Goal: Entertainment & Leisure: Consume media (video, audio)

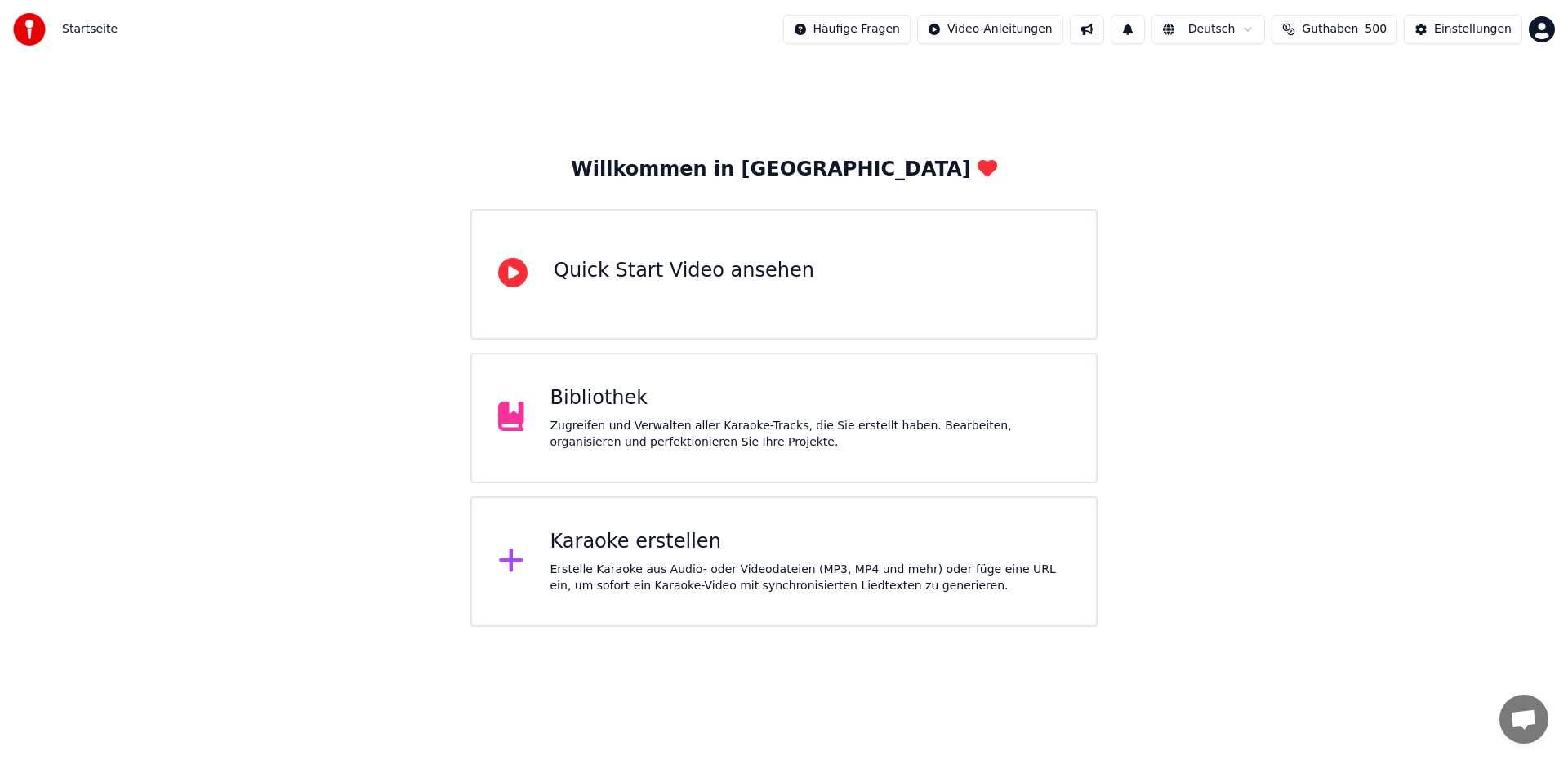
click at [653, 431] on div "Zugreifen und Verwalten aller Karaoke-Tracks, die Sie erstellt haben. Bearbeite…" at bounding box center [811, 435] width 521 height 33
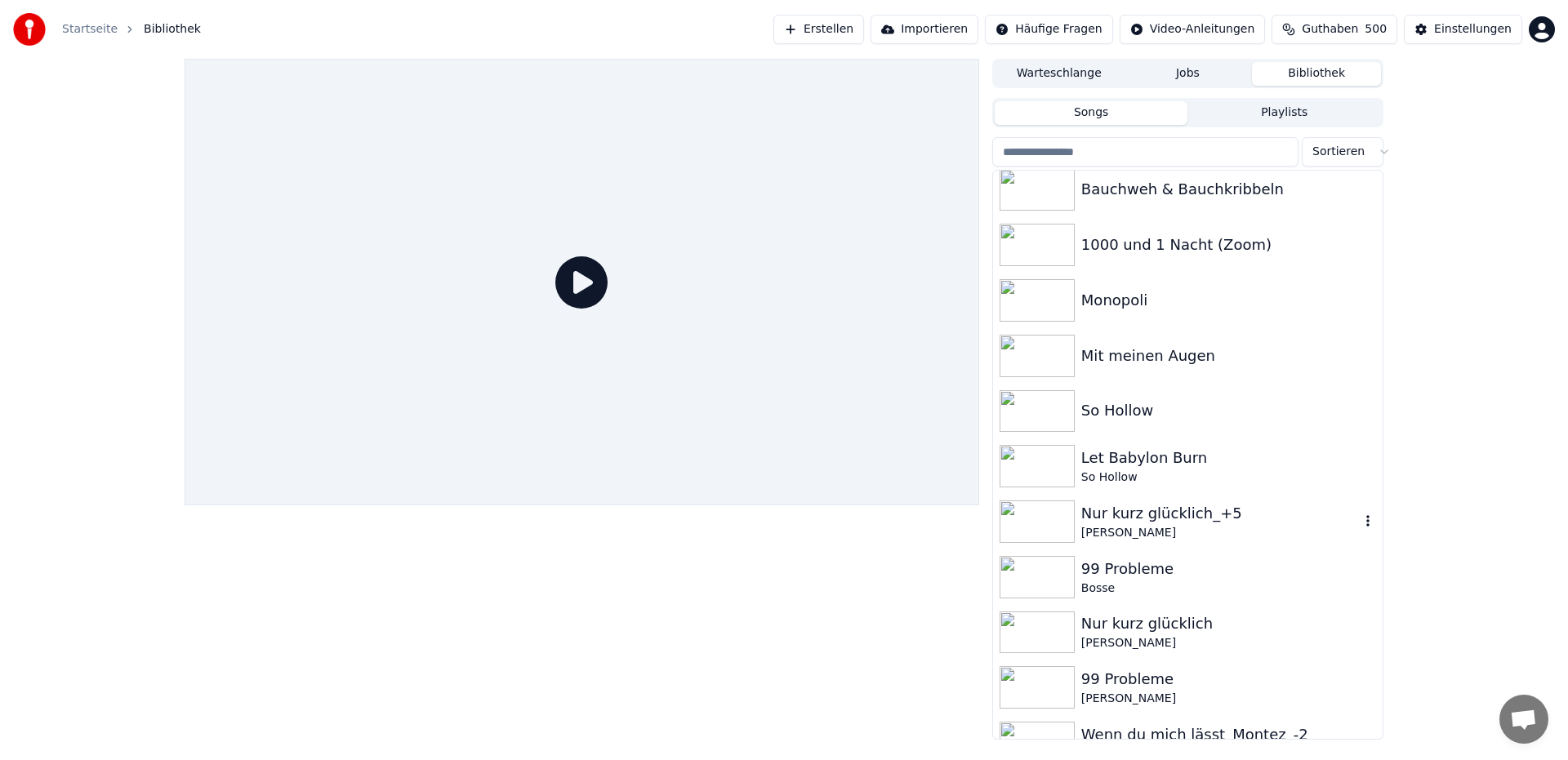
scroll to position [264, 0]
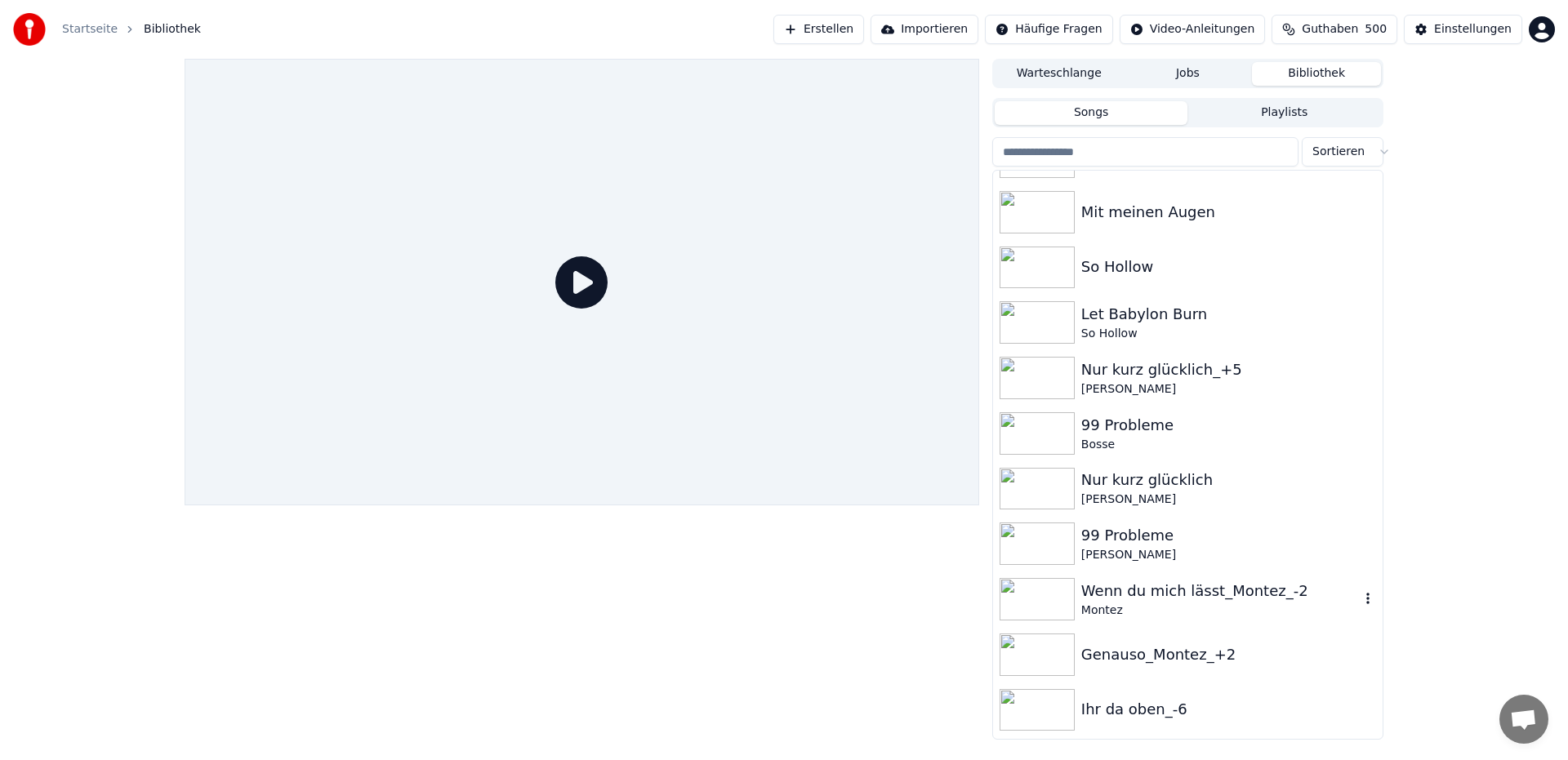
click at [1187, 585] on div "Wenn du mich lässt_Montez_-2" at bounding box center [1221, 591] width 278 height 22
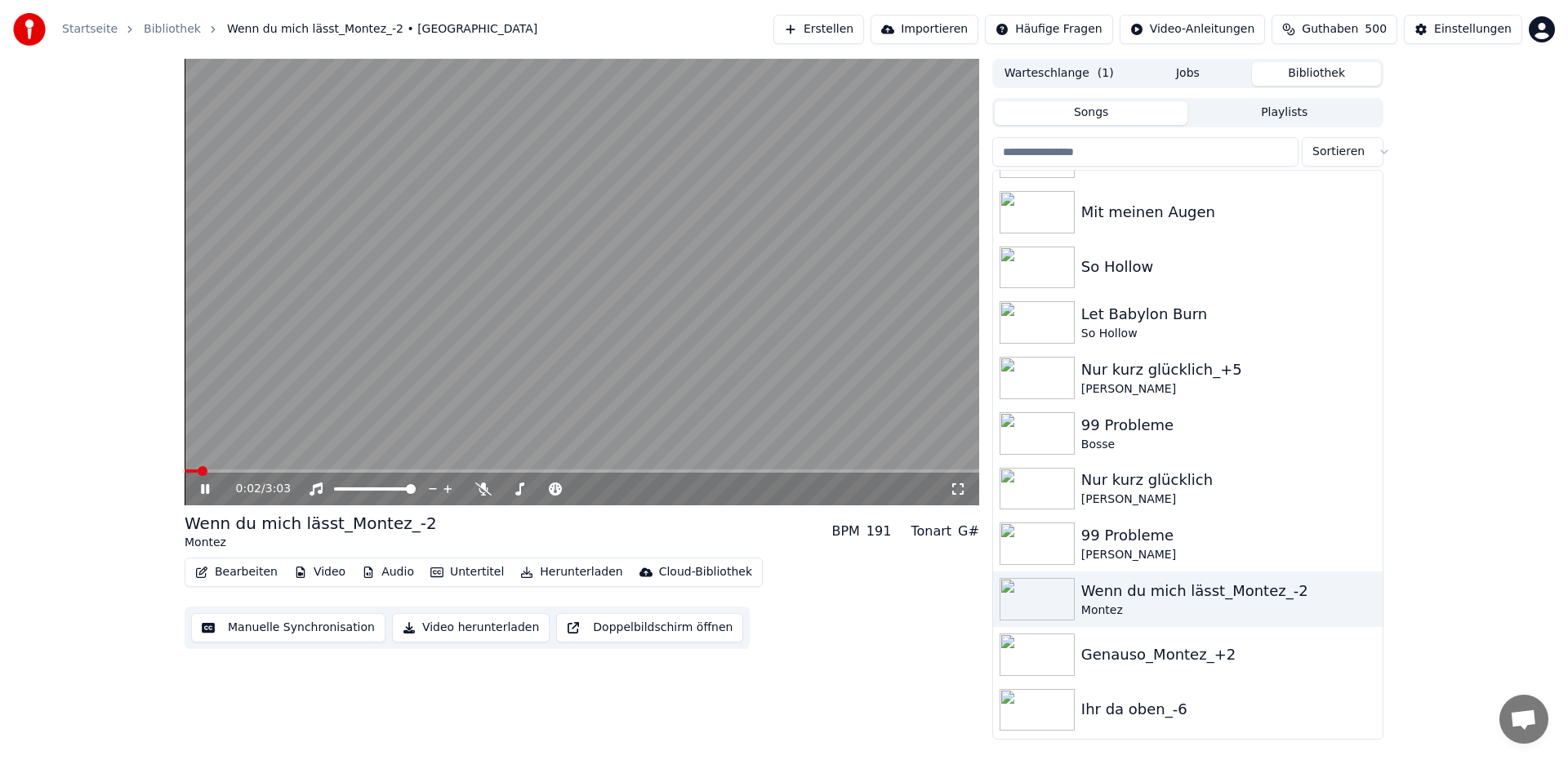
click at [904, 159] on video at bounding box center [582, 281] width 795 height 447
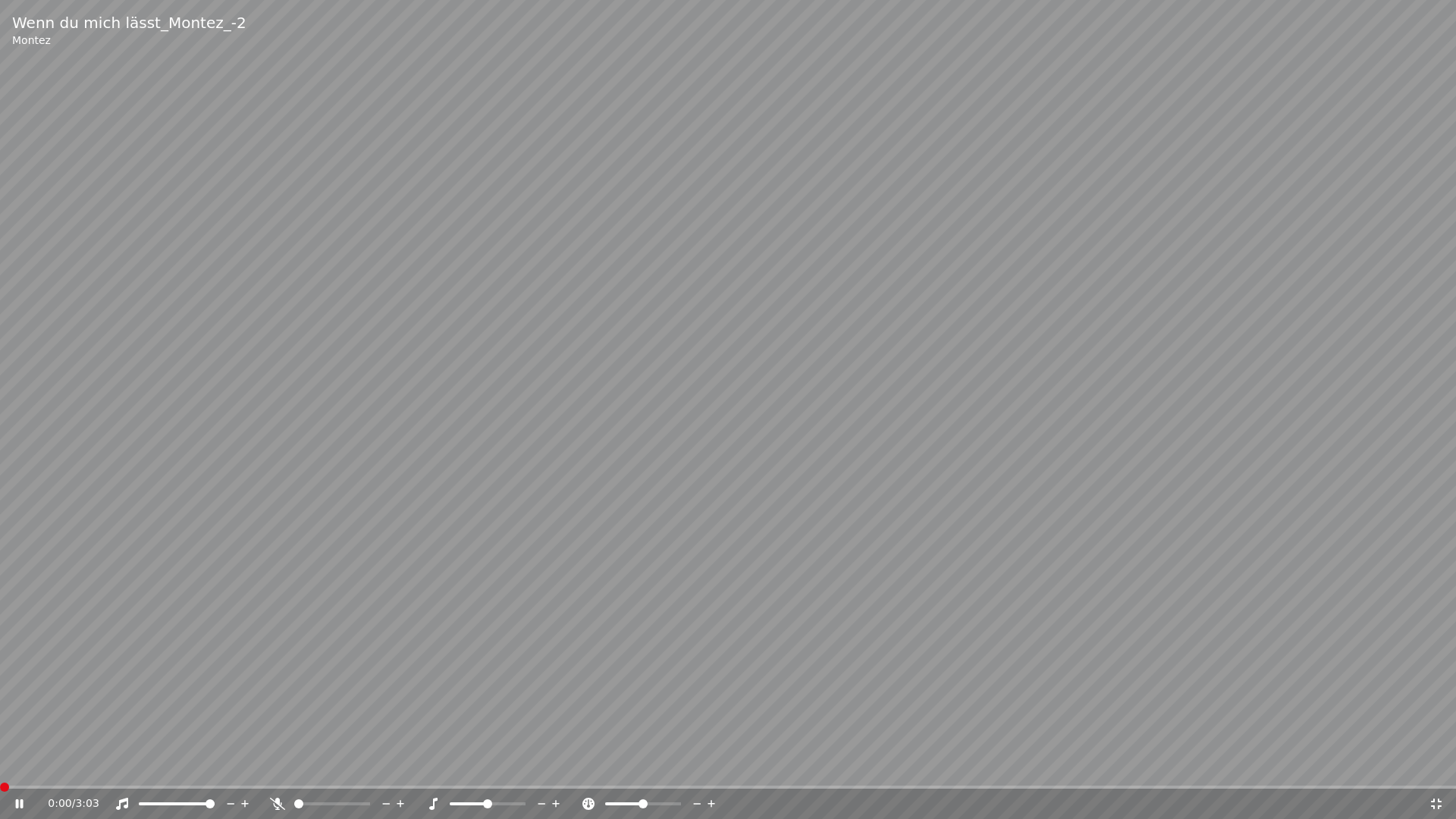
click at [0, 705] on span at bounding box center [0, 786] width 0 height 3
click at [193, 705] on span at bounding box center [191, 805] width 9 height 9
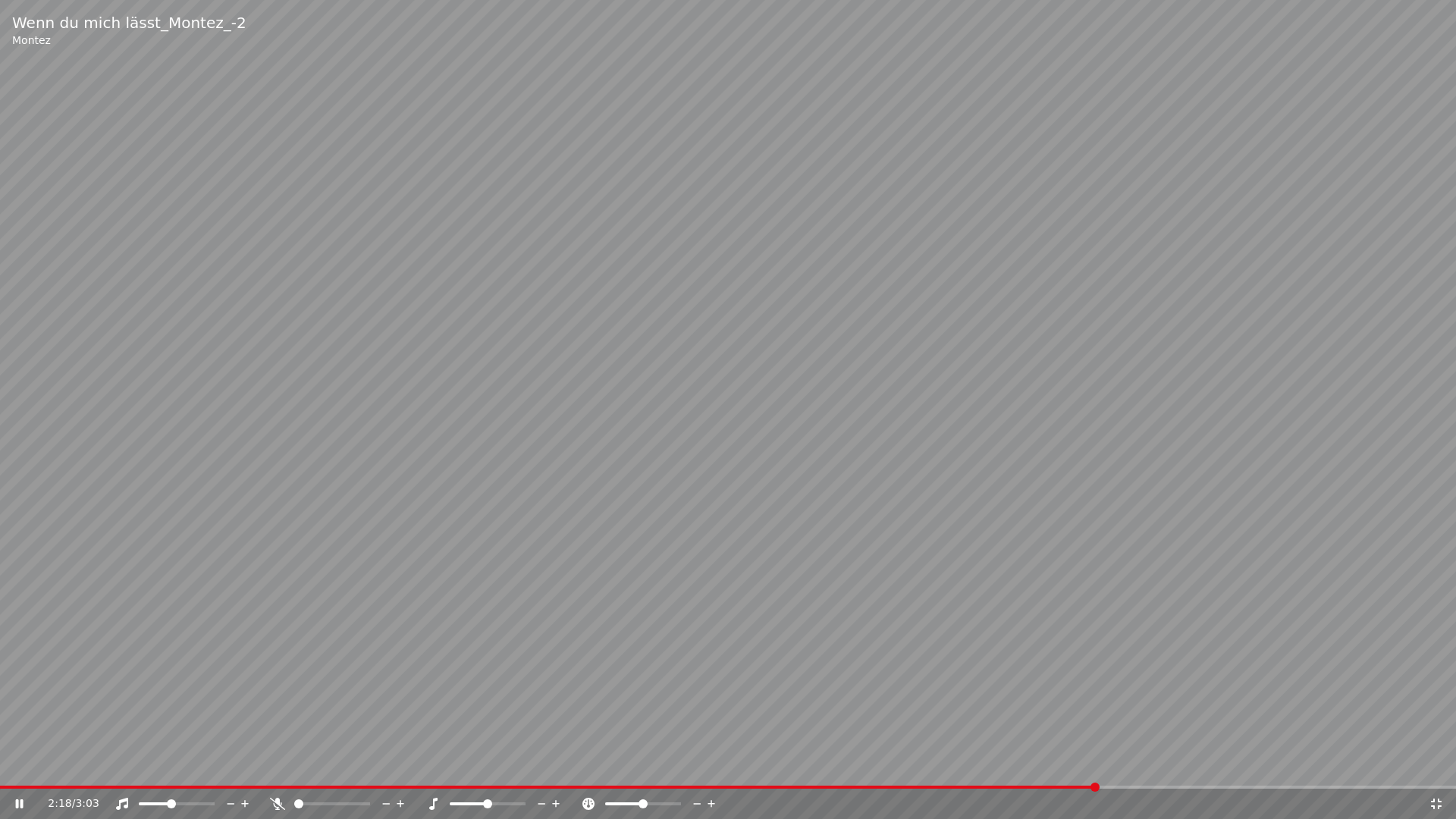
click at [171, 705] on span at bounding box center [172, 805] width 9 height 9
click at [43, 705] on span at bounding box center [727, 786] width 1454 height 3
click at [40, 705] on span at bounding box center [44, 787] width 9 height 9
click at [0, 705] on span at bounding box center [5, 787] width 9 height 9
click at [898, 172] on video at bounding box center [728, 410] width 1456 height 819
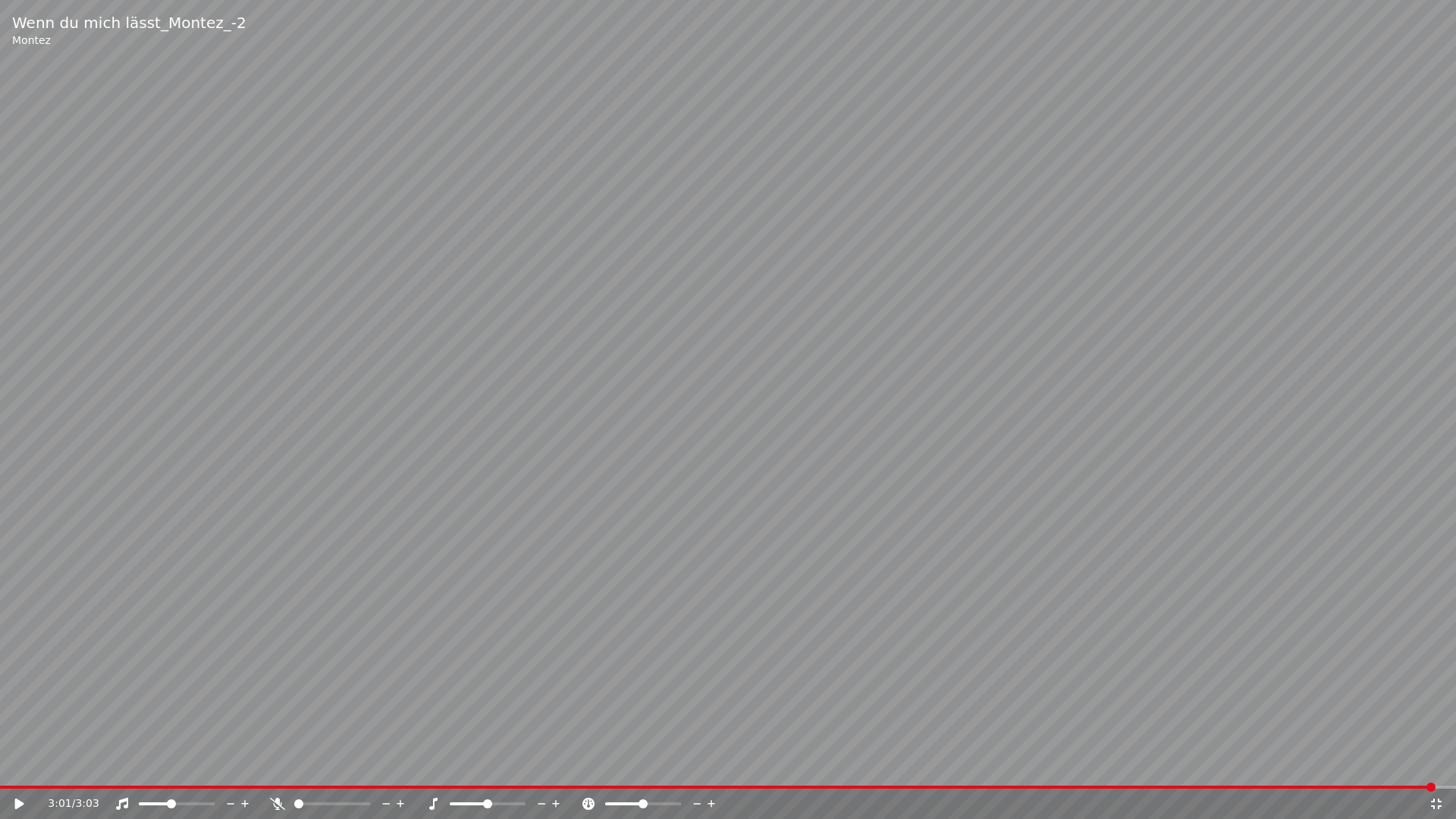
click at [898, 172] on video at bounding box center [728, 410] width 1456 height 819
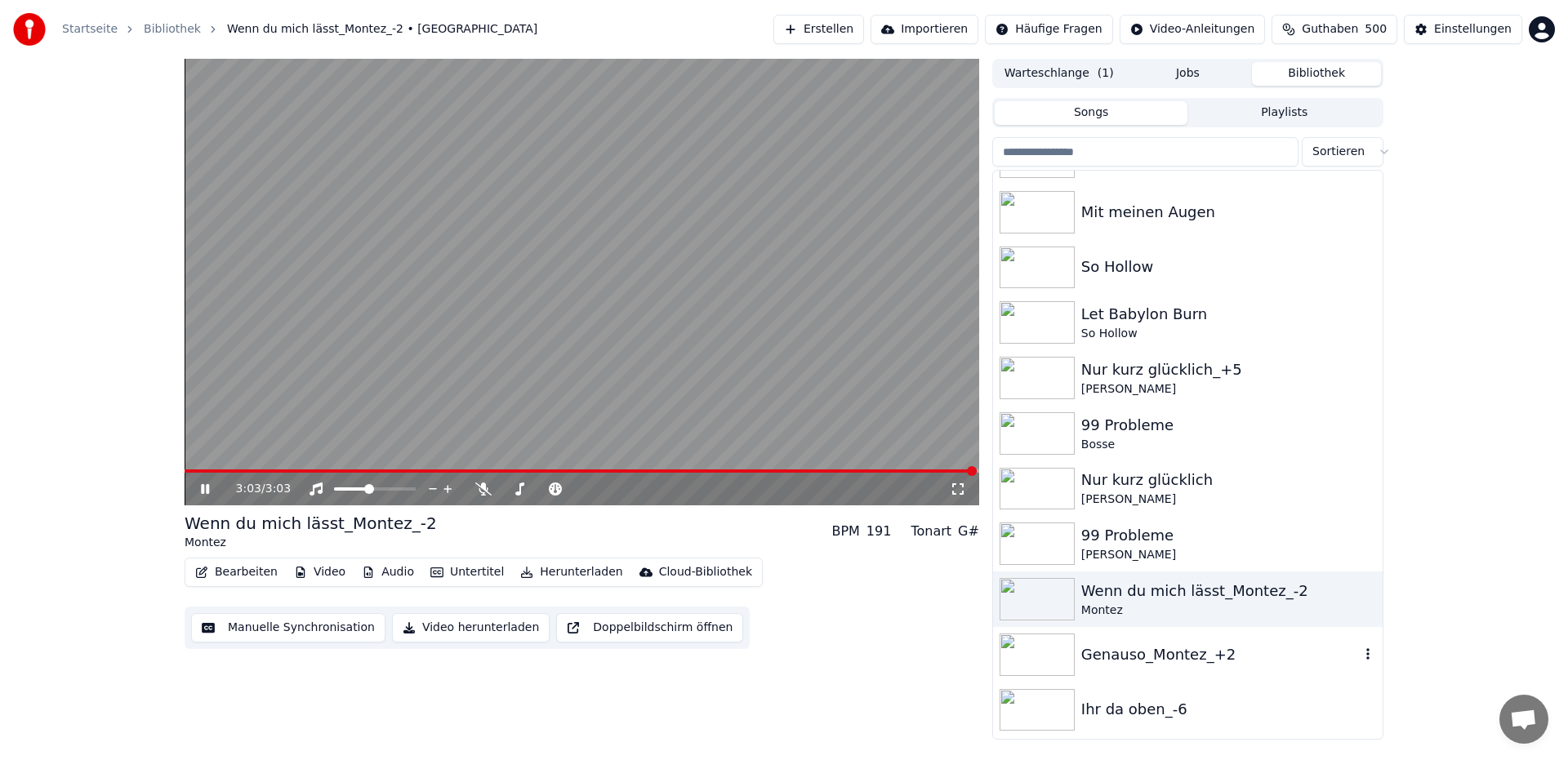
click at [1191, 665] on div "Genauso_Montez_+2" at bounding box center [1221, 654] width 278 height 22
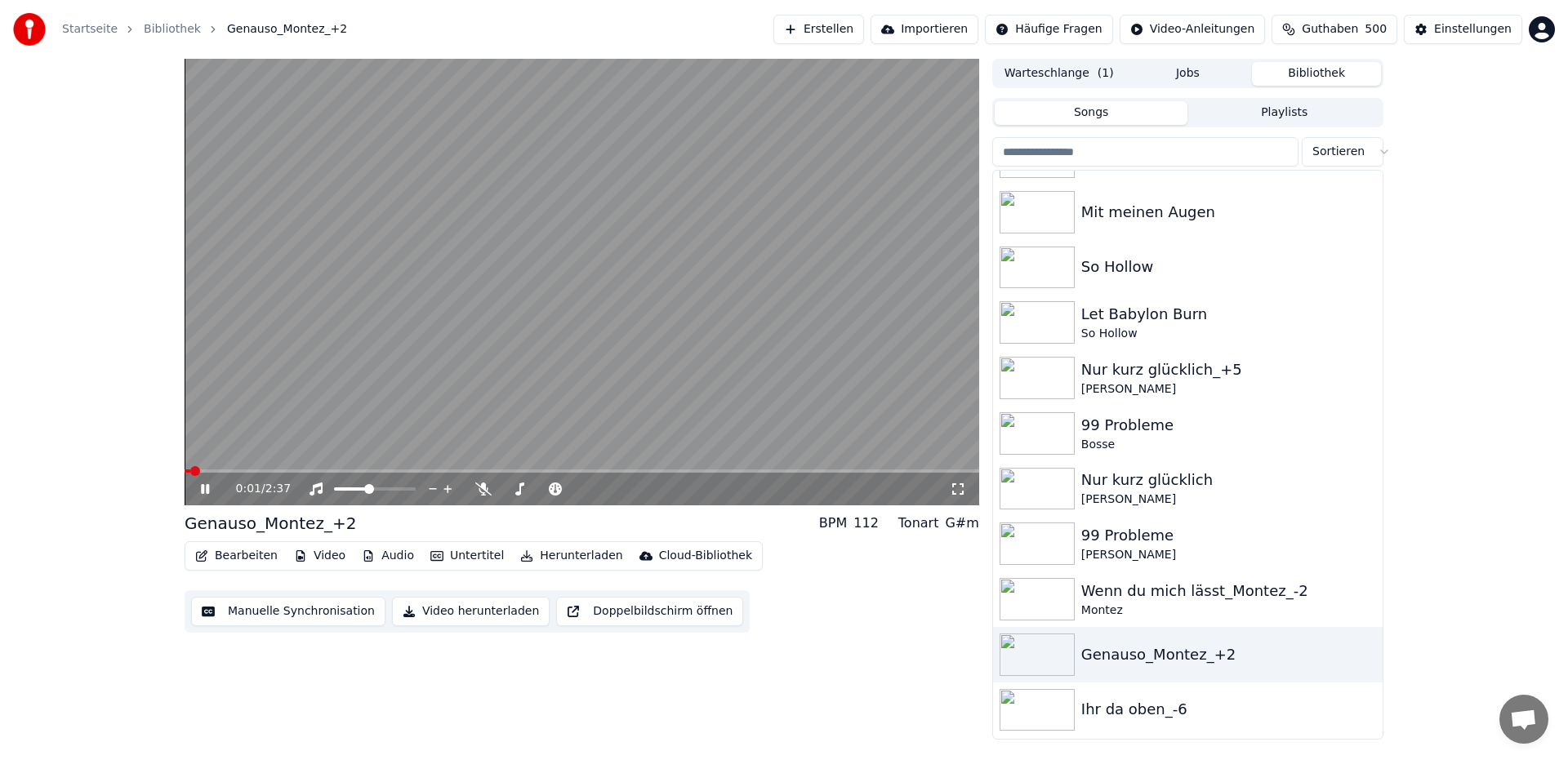
click at [735, 283] on video at bounding box center [582, 281] width 795 height 447
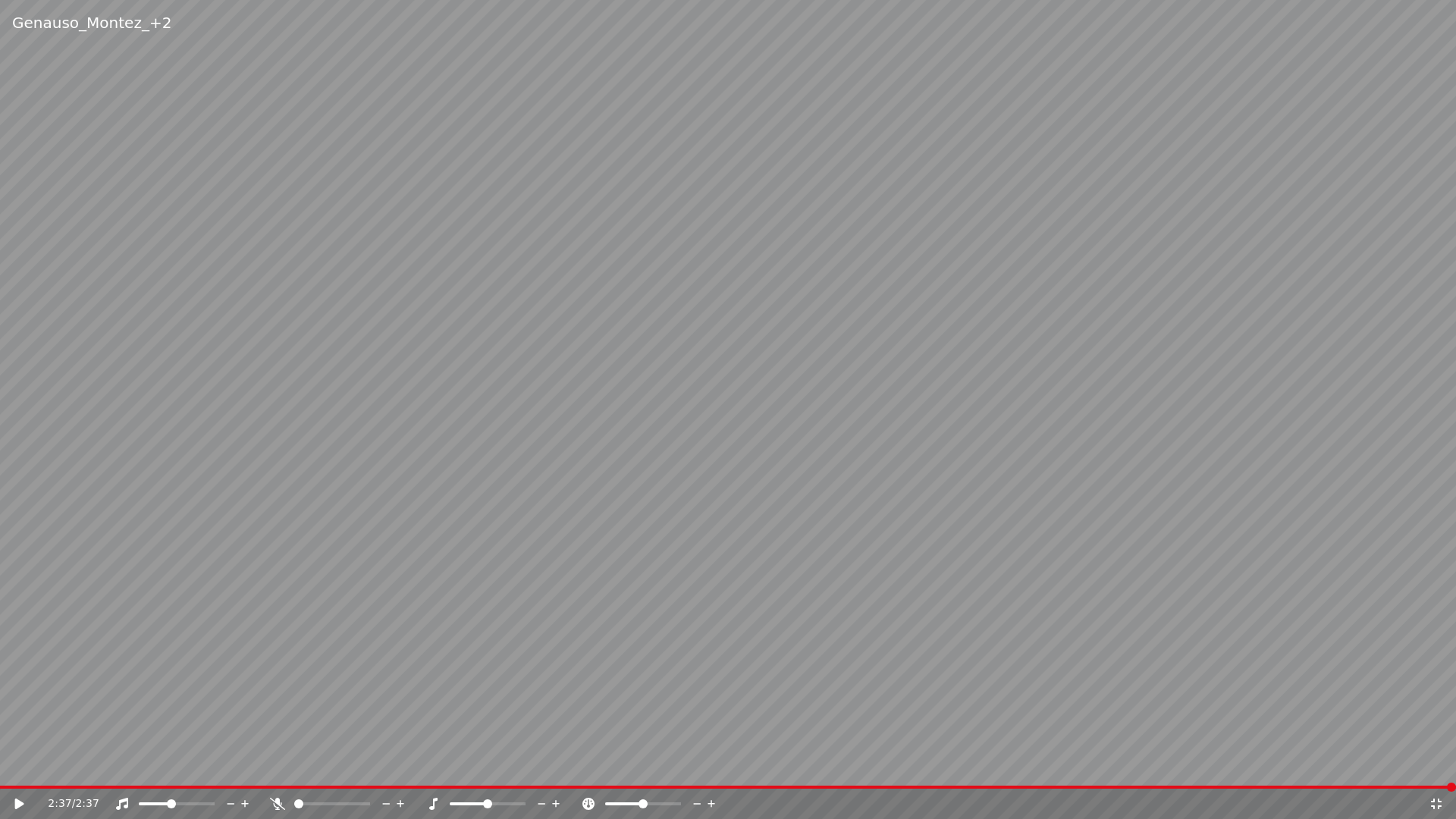
drag, startPoint x: 823, startPoint y: 128, endPoint x: 815, endPoint y: 117, distance: 13.6
click at [817, 119] on video at bounding box center [728, 410] width 1456 height 819
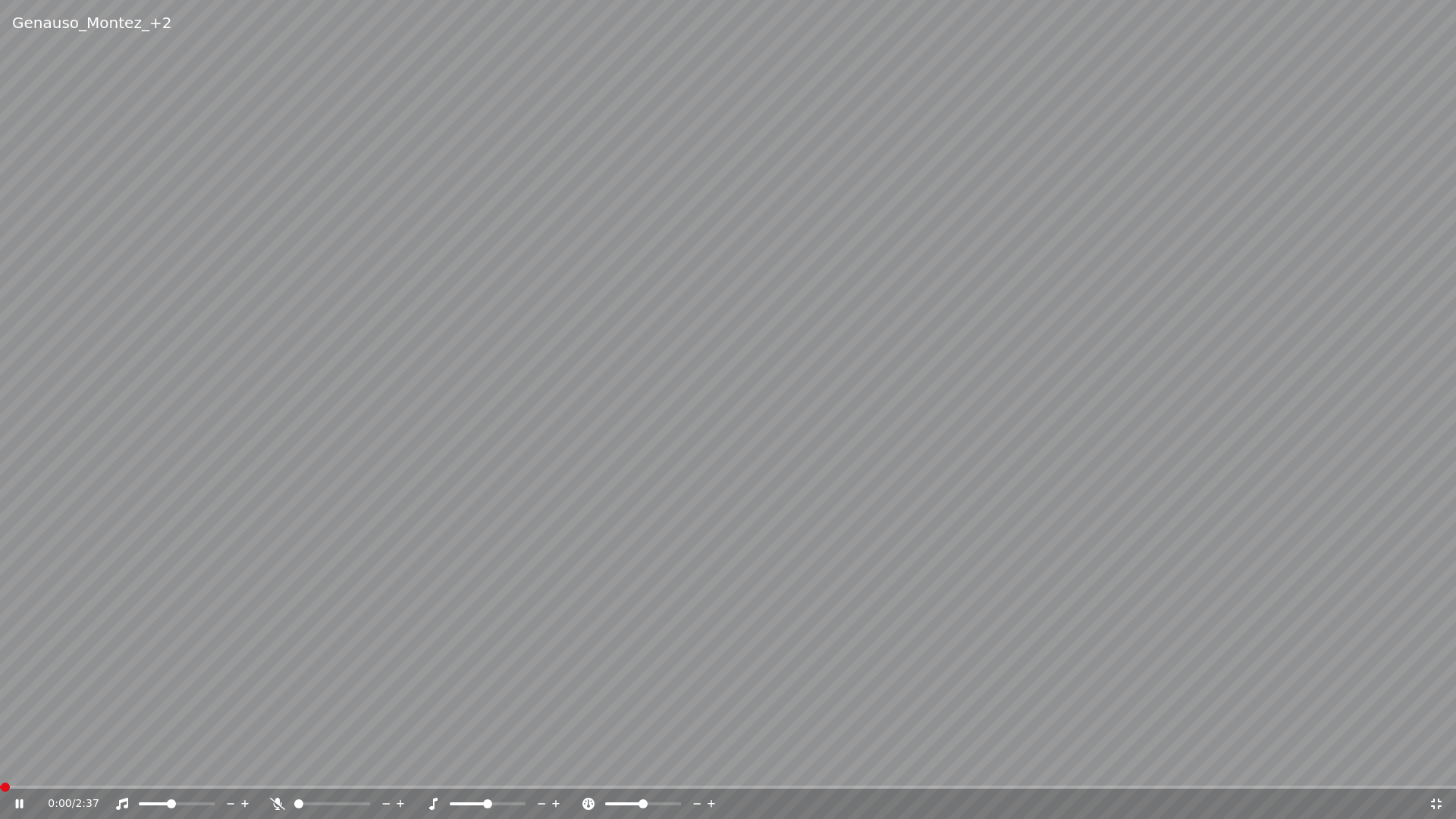
click at [815, 117] on video at bounding box center [728, 410] width 1456 height 819
click at [816, 117] on video at bounding box center [728, 410] width 1456 height 819
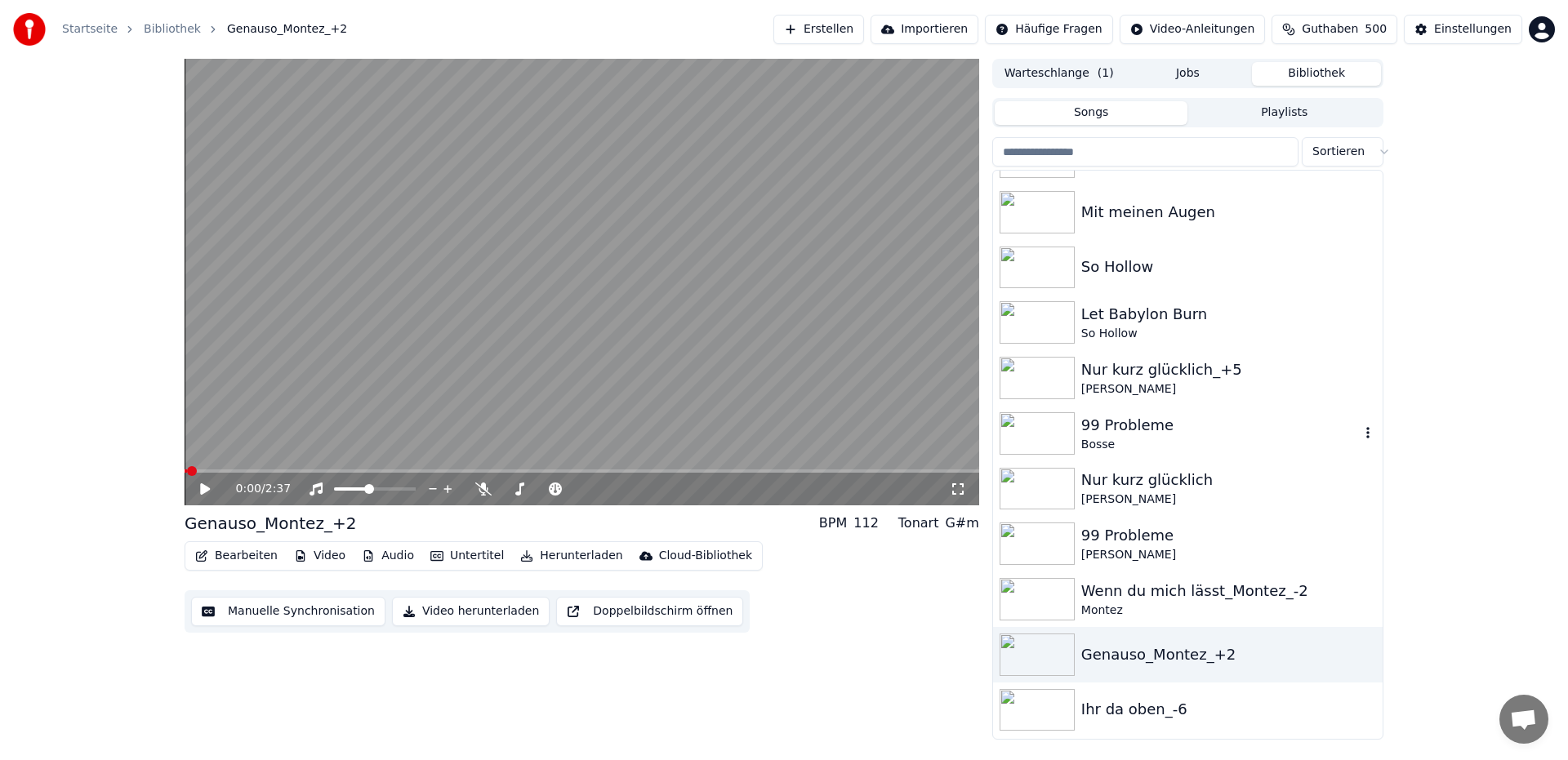
click at [1251, 437] on div "Bosse" at bounding box center [1221, 445] width 278 height 17
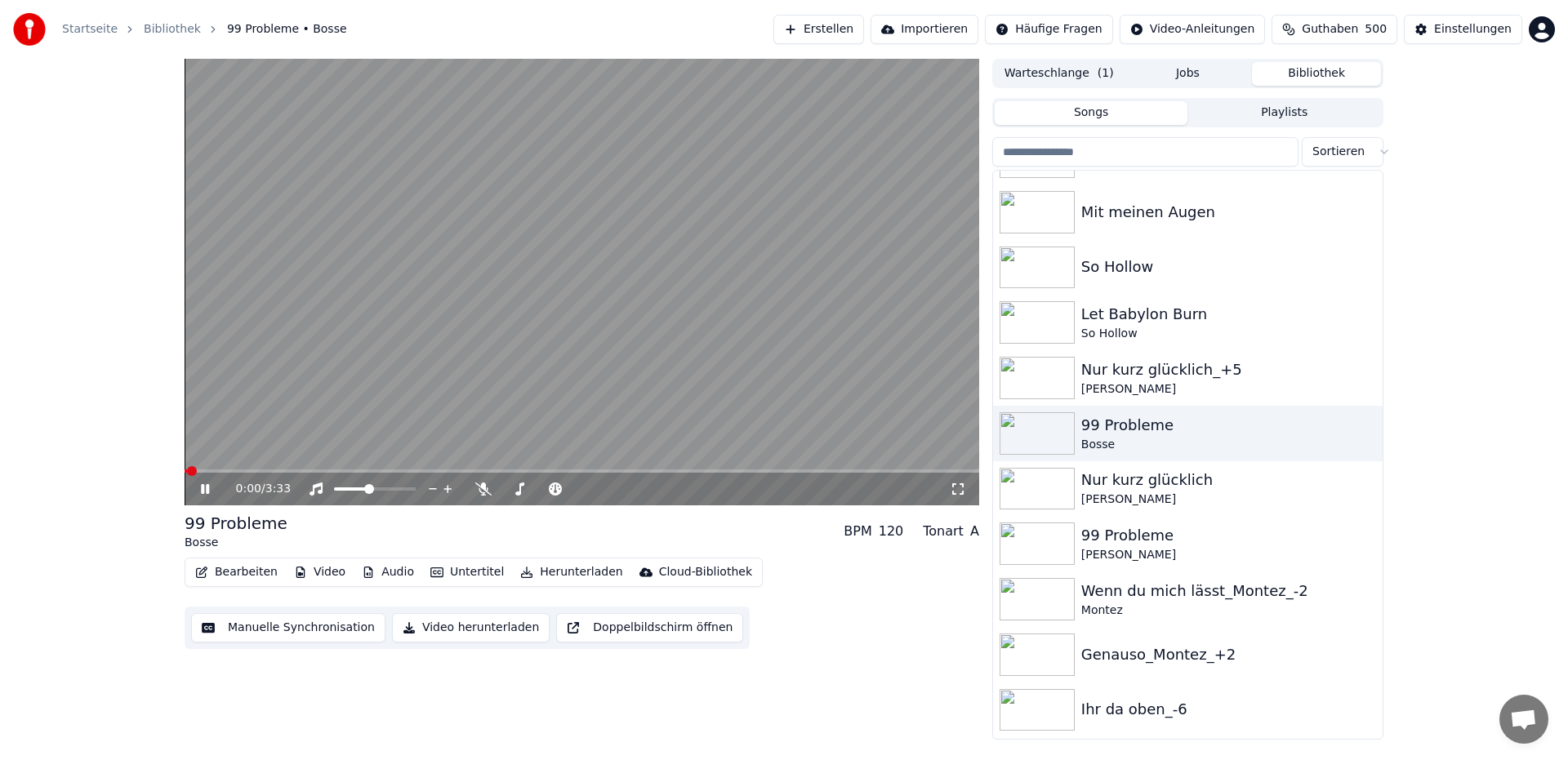
click at [592, 152] on video at bounding box center [582, 281] width 795 height 447
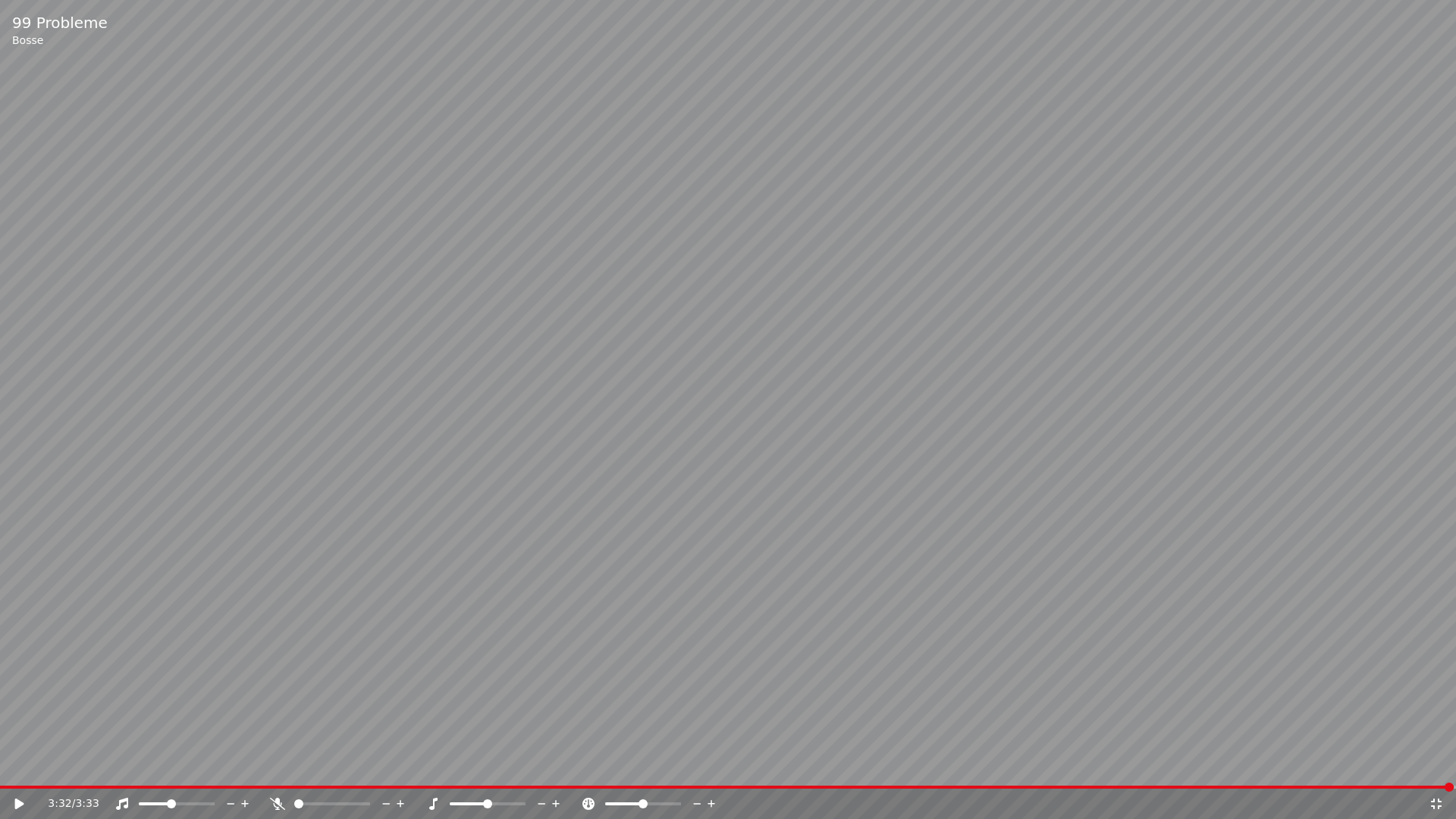
click at [869, 109] on video at bounding box center [728, 410] width 1456 height 819
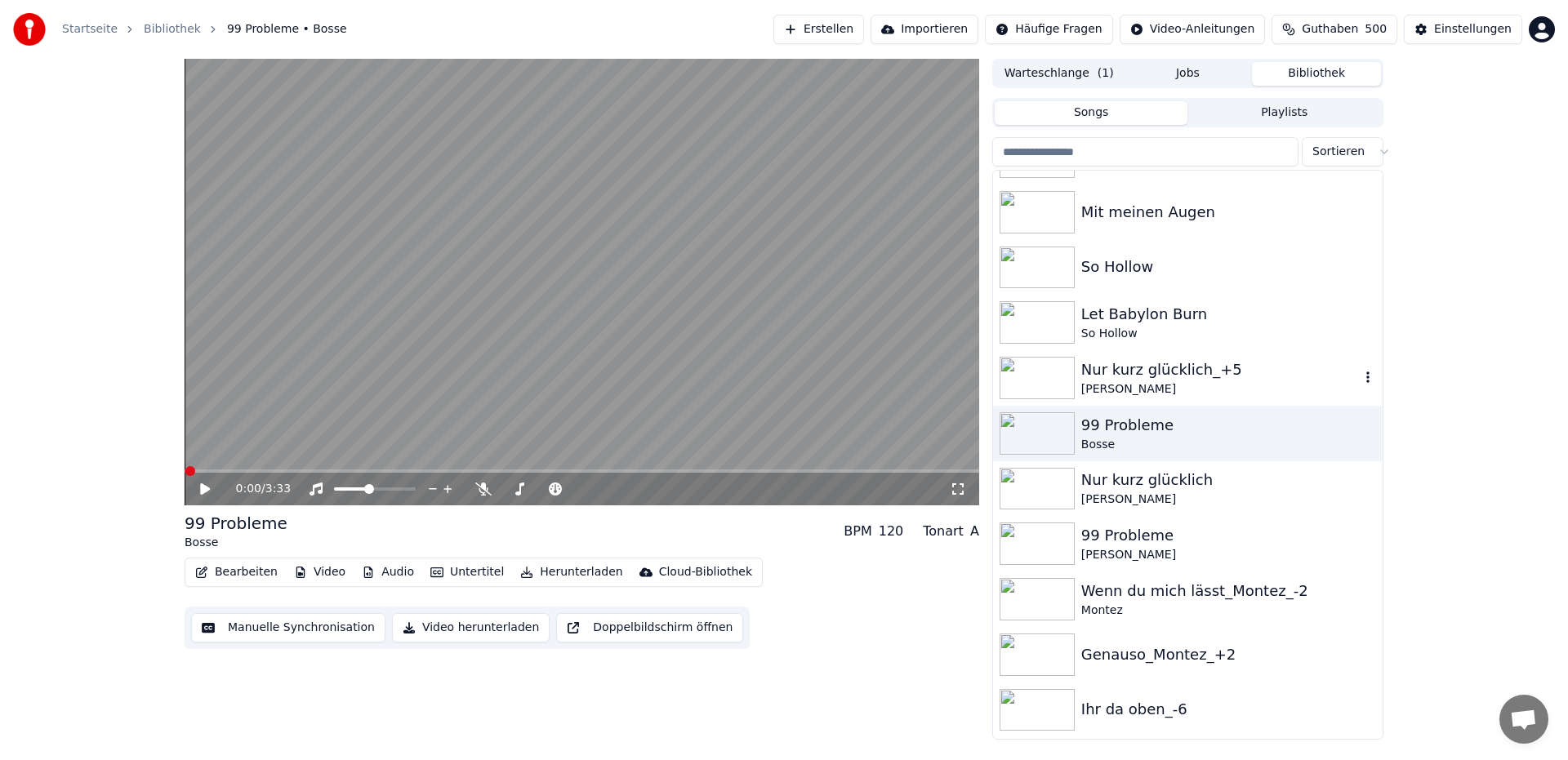
click at [1200, 384] on div "[PERSON_NAME]" at bounding box center [1221, 389] width 278 height 17
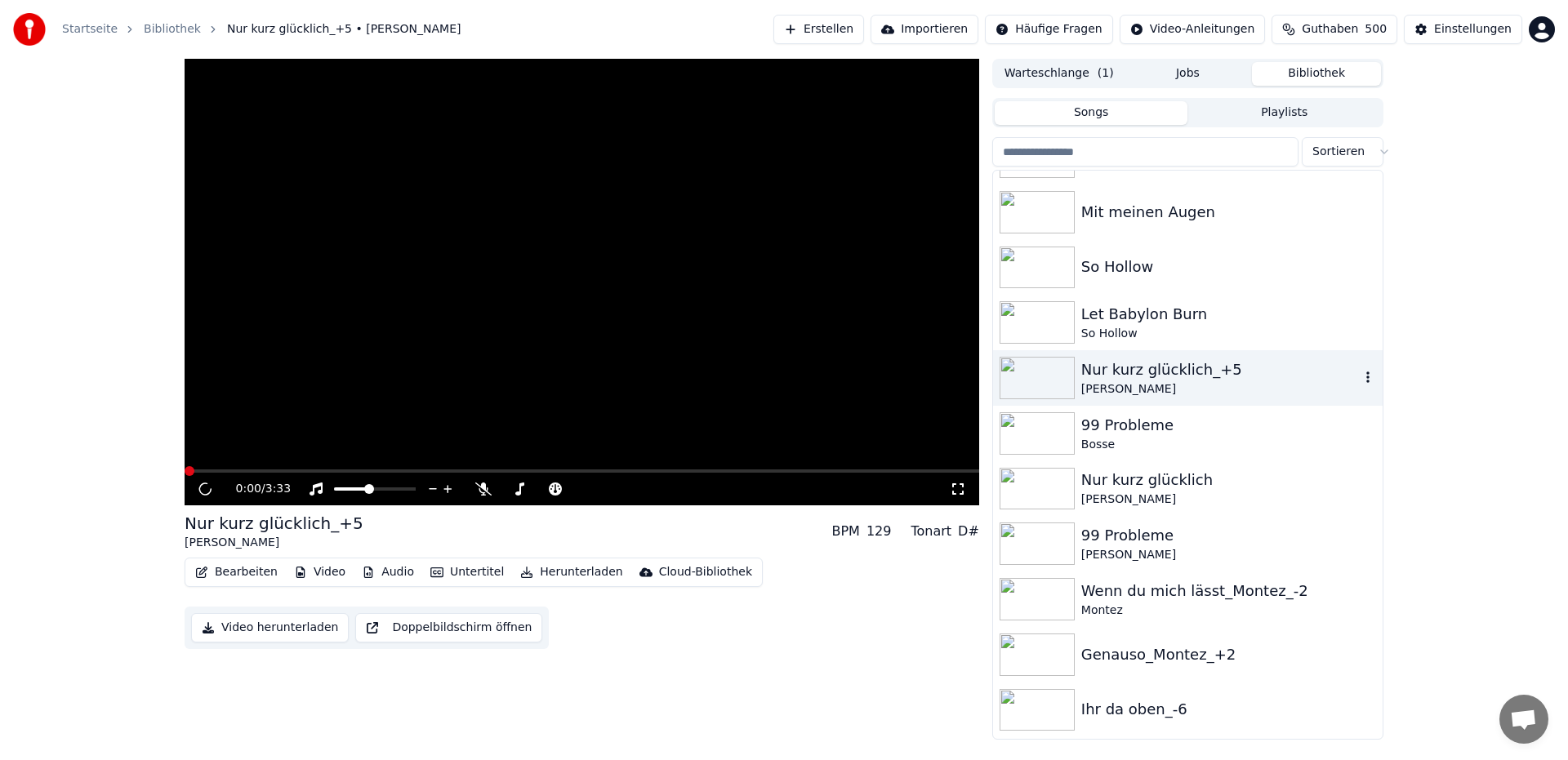
click at [1200, 384] on div "[PERSON_NAME]" at bounding box center [1221, 389] width 278 height 17
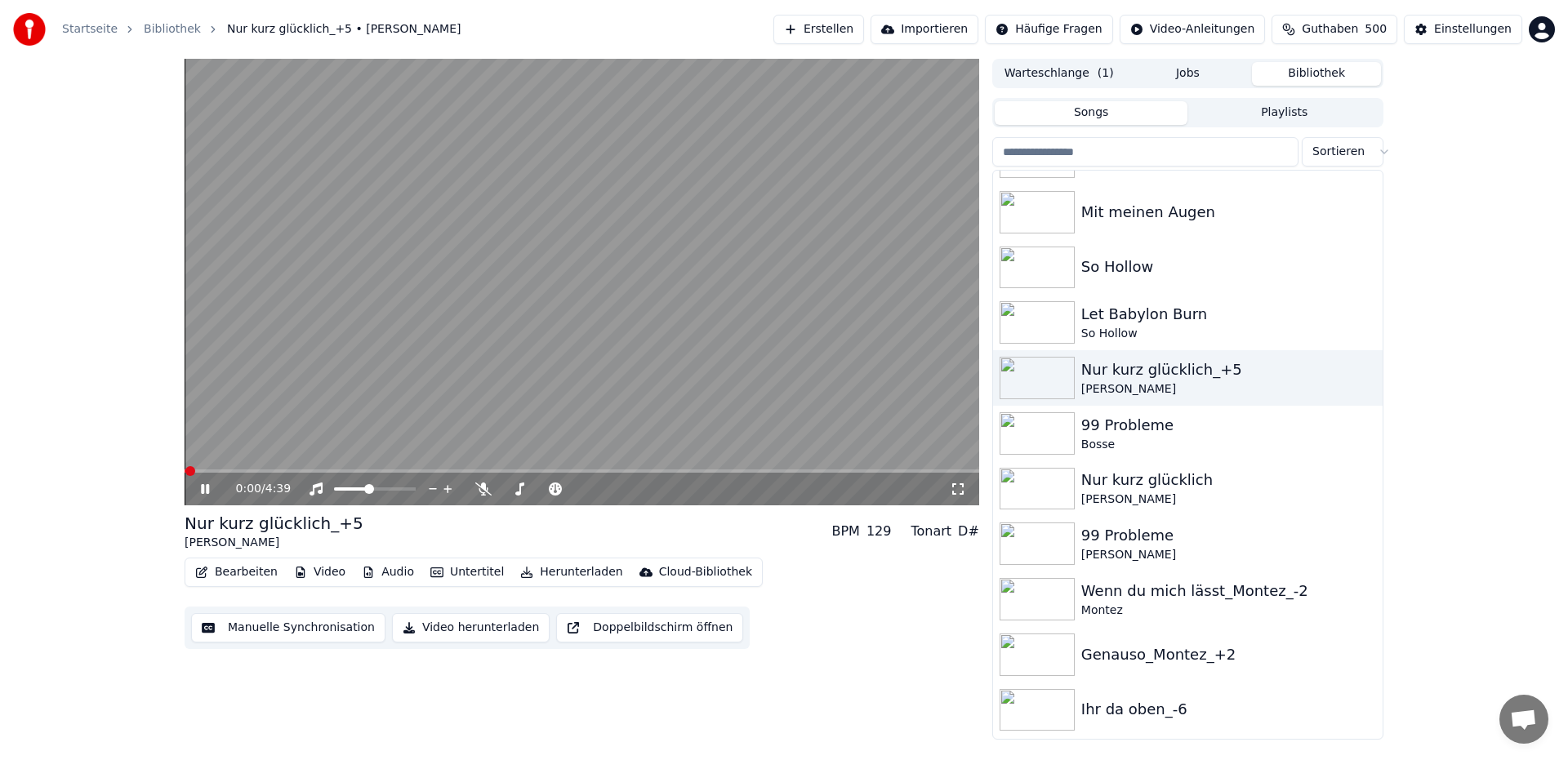
click at [722, 274] on video at bounding box center [582, 281] width 795 height 447
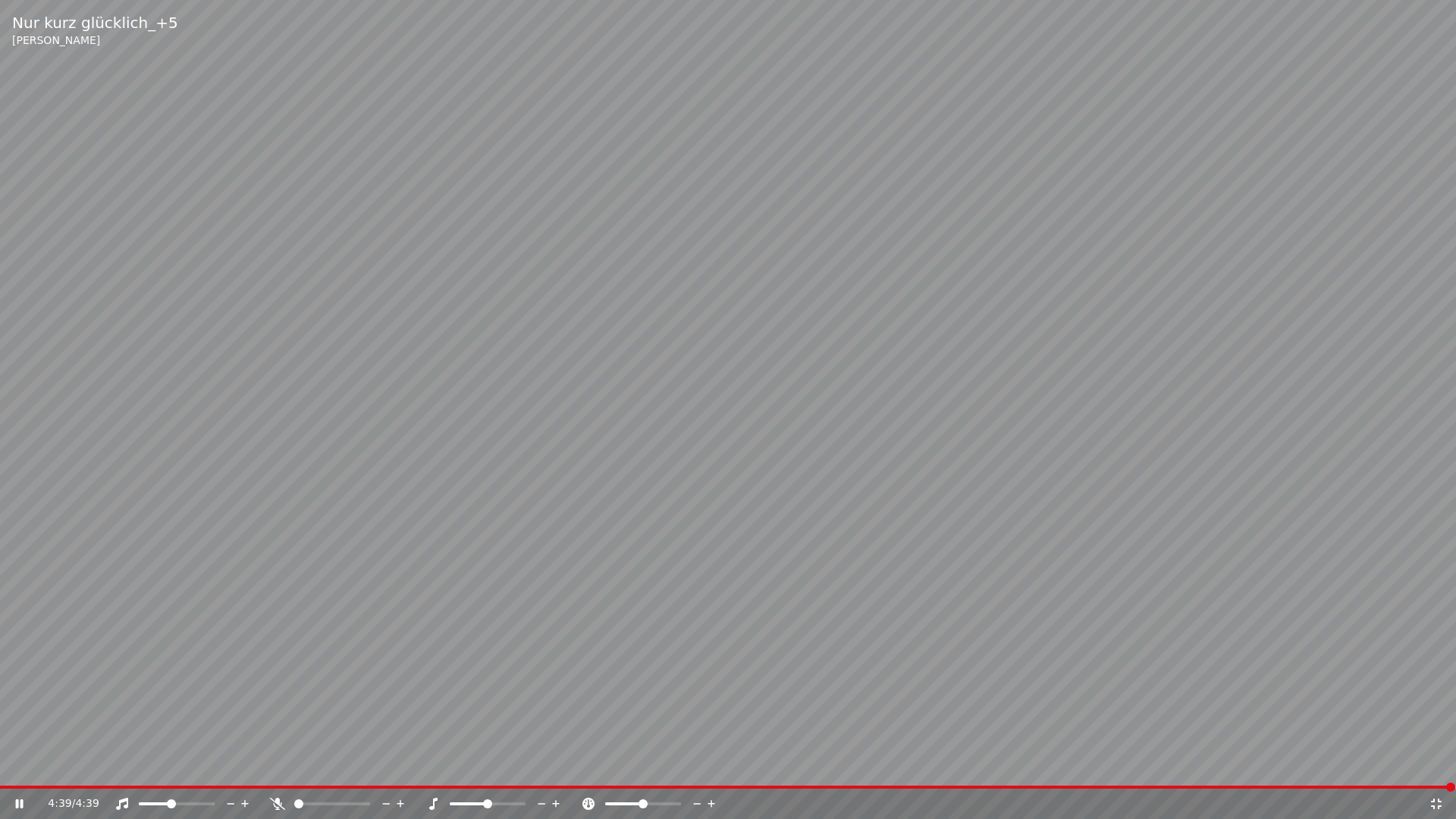
click at [604, 106] on video at bounding box center [728, 410] width 1456 height 819
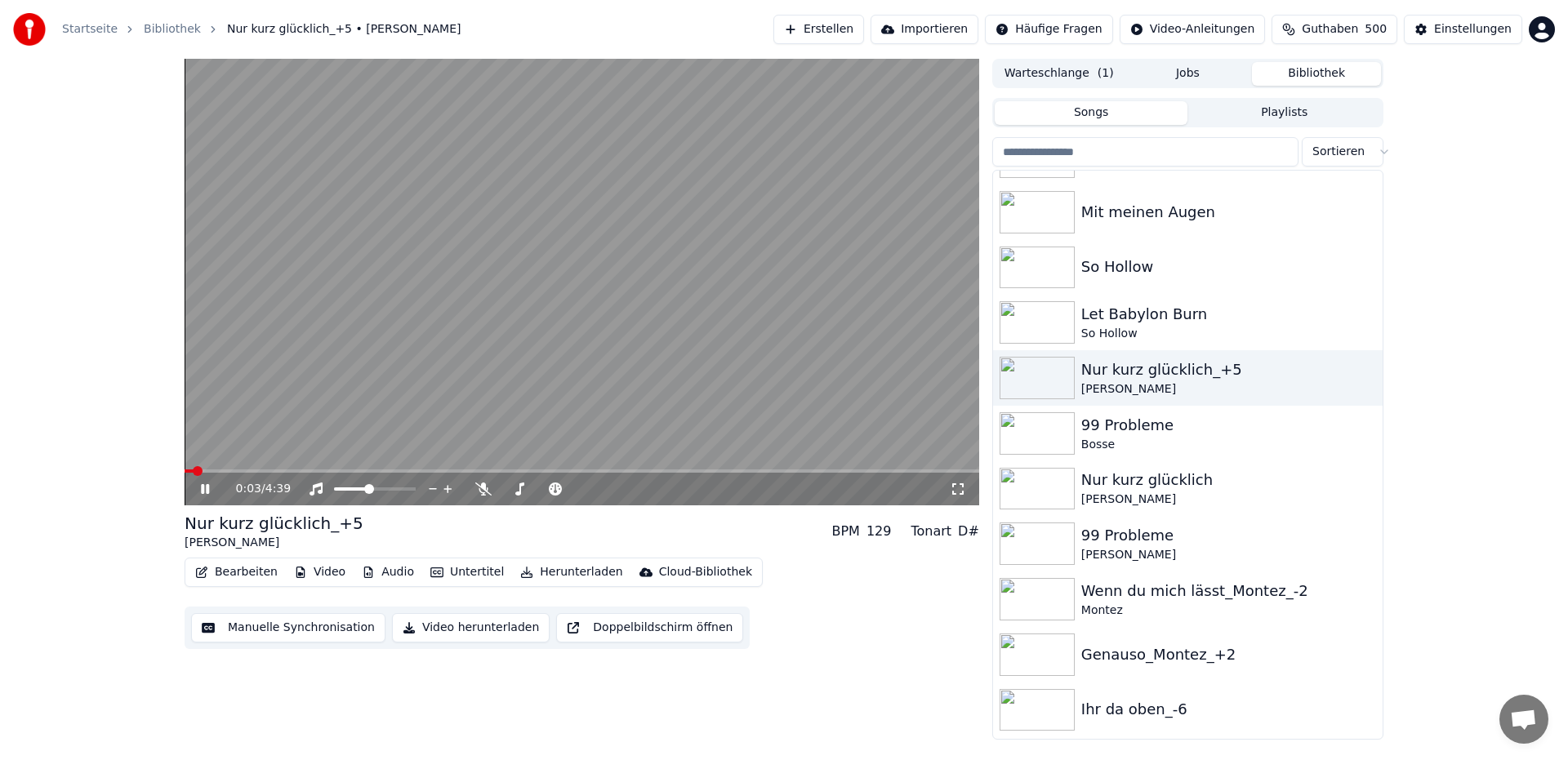
click at [205, 492] on icon at bounding box center [216, 489] width 38 height 13
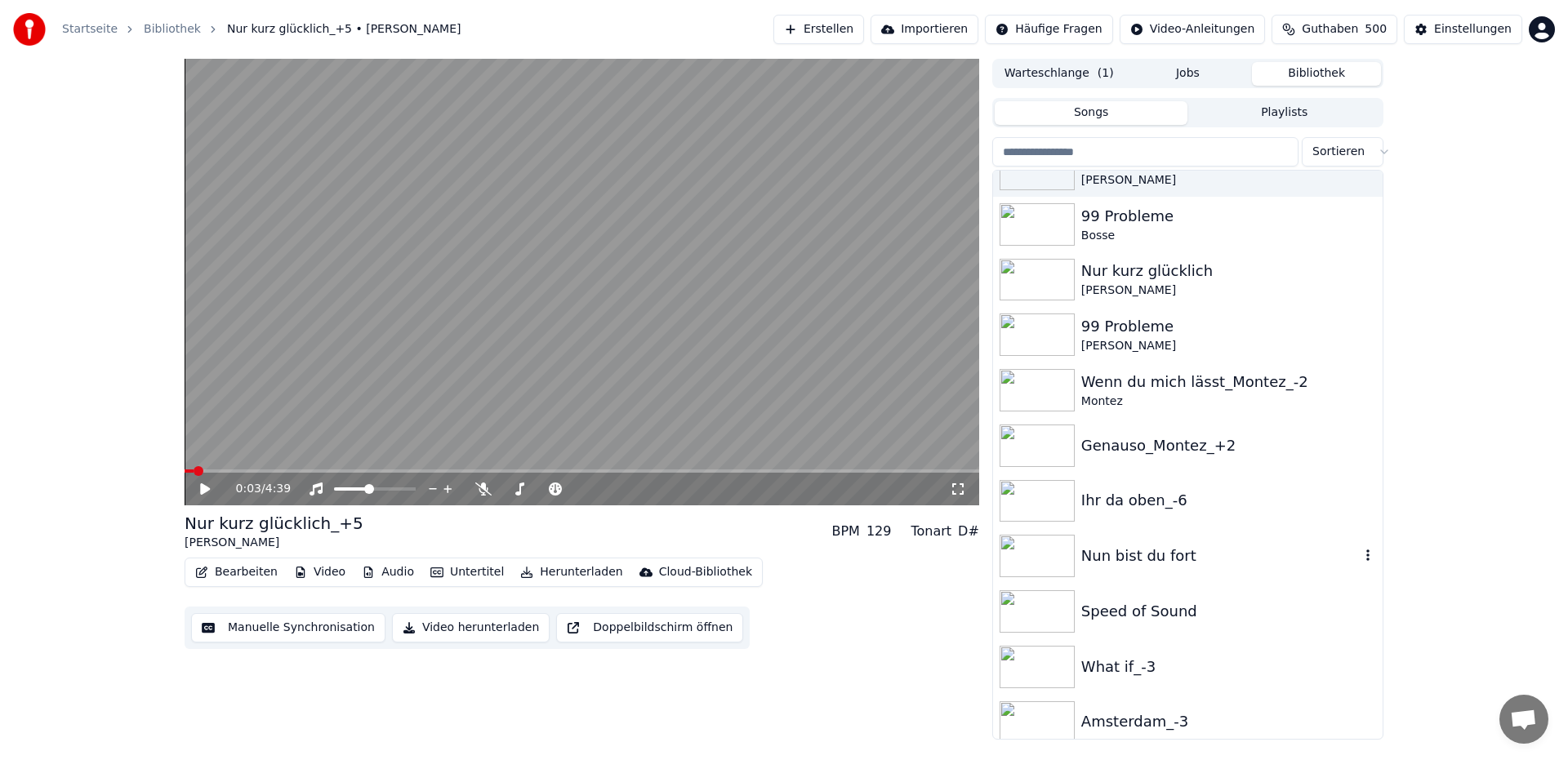
scroll to position [485, 0]
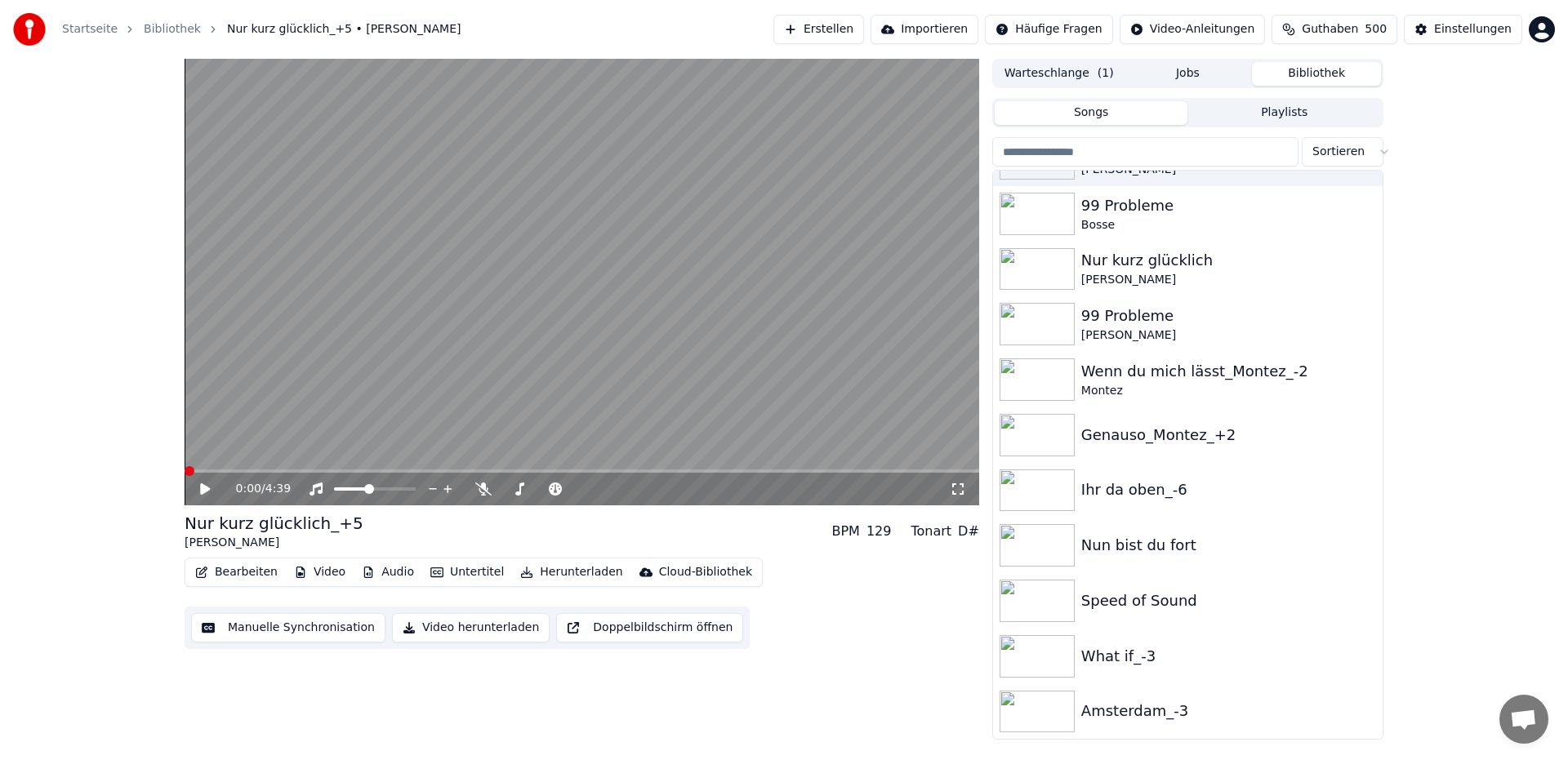
click at [185, 475] on span at bounding box center [190, 471] width 10 height 10
click at [205, 489] on icon at bounding box center [205, 489] width 10 height 12
click at [544, 128] on video at bounding box center [582, 281] width 795 height 447
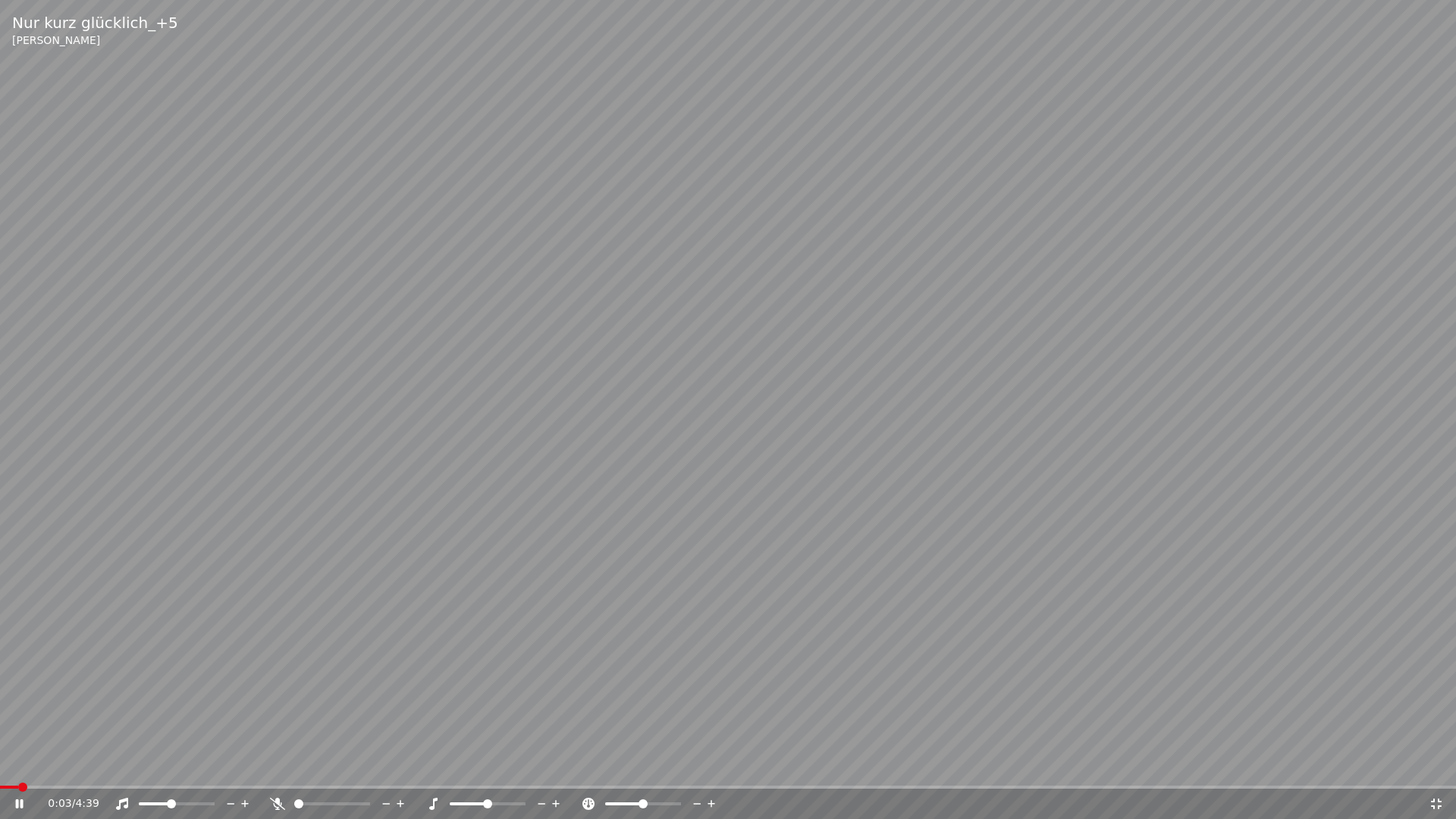
click at [482, 166] on video at bounding box center [728, 410] width 1456 height 819
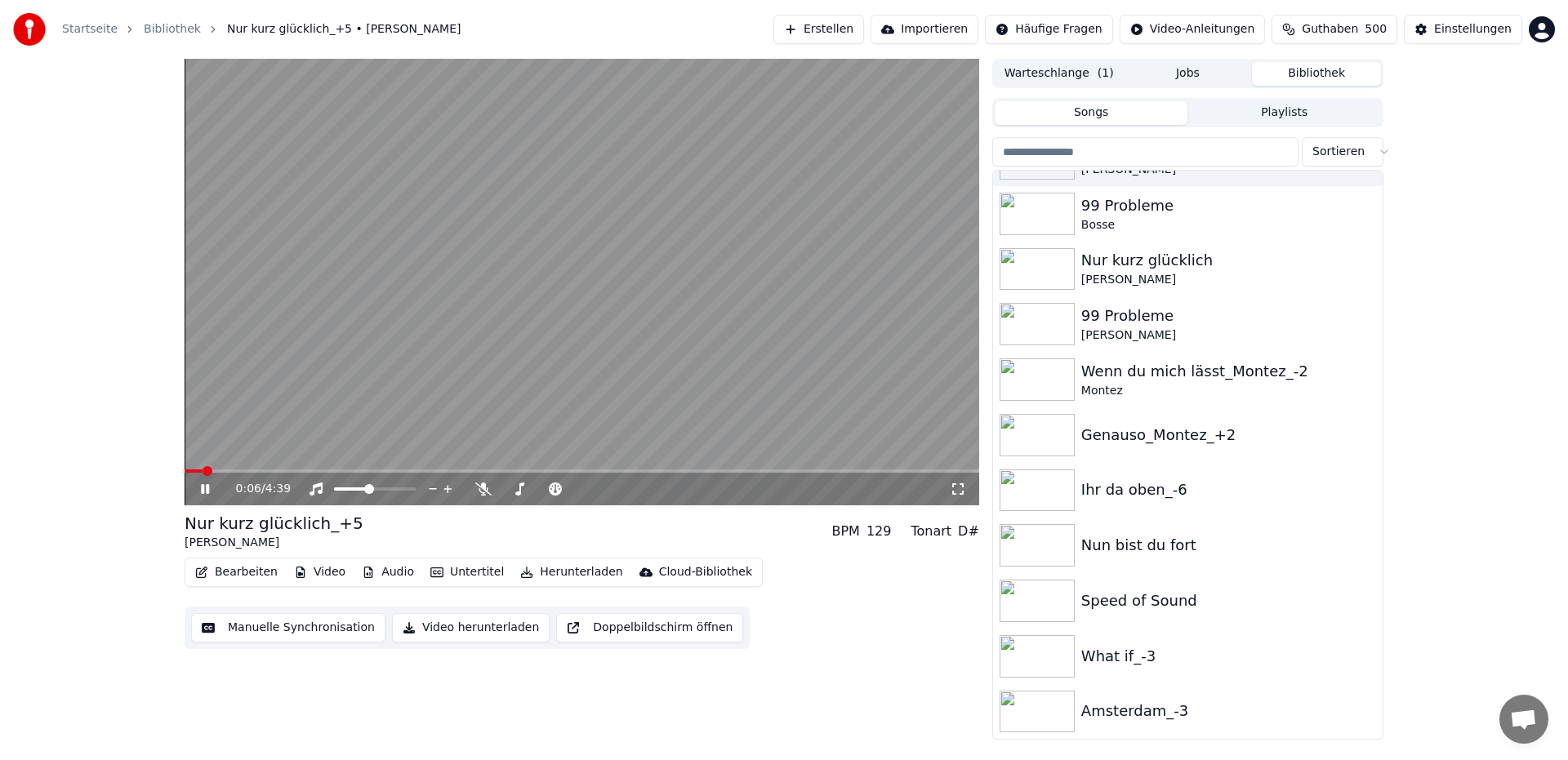
click at [208, 491] on icon at bounding box center [204, 489] width 8 height 10
click at [1238, 487] on div "Ihr da oben_-6" at bounding box center [1221, 489] width 278 height 22
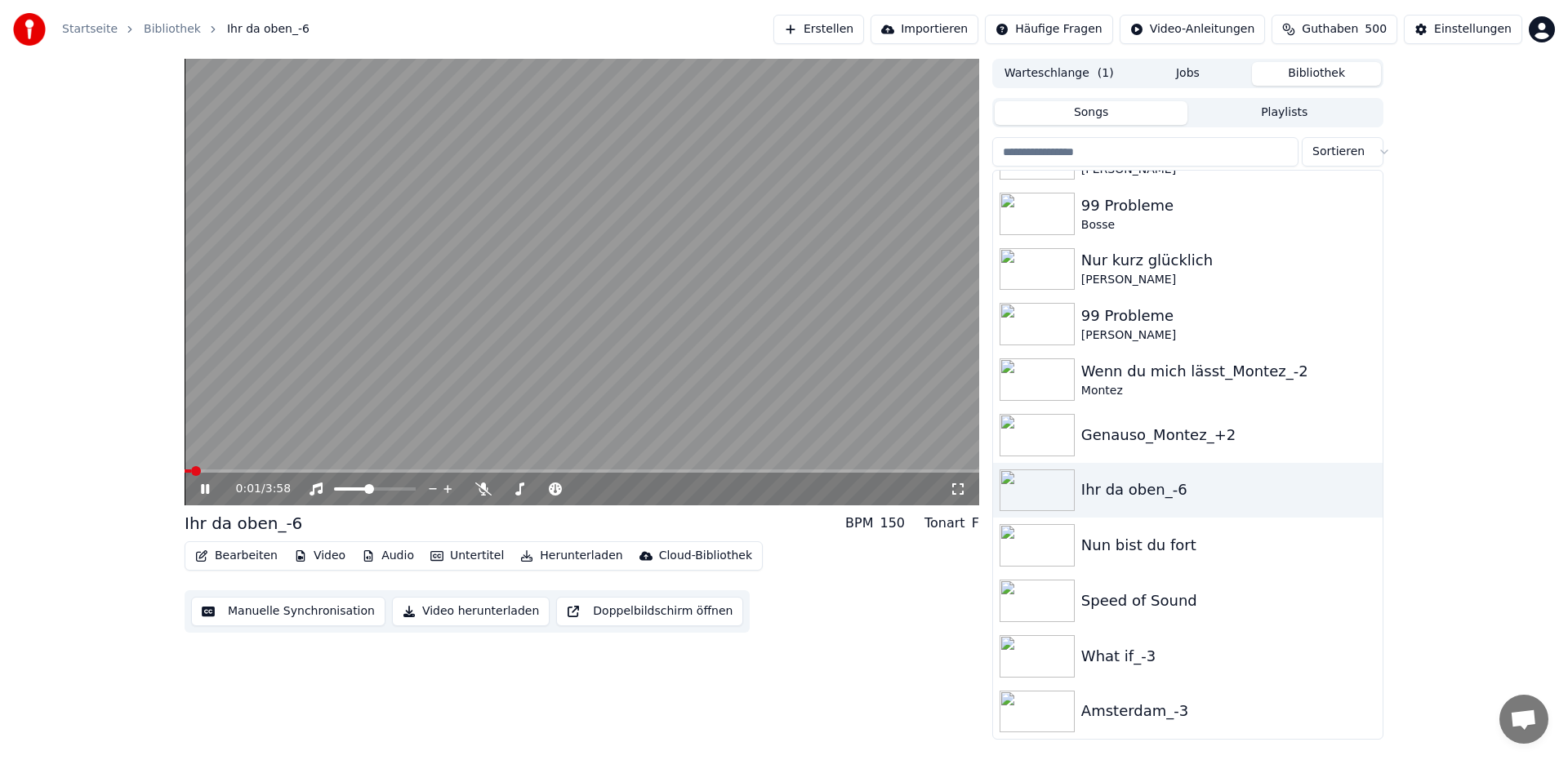
click at [292, 251] on video at bounding box center [582, 281] width 795 height 447
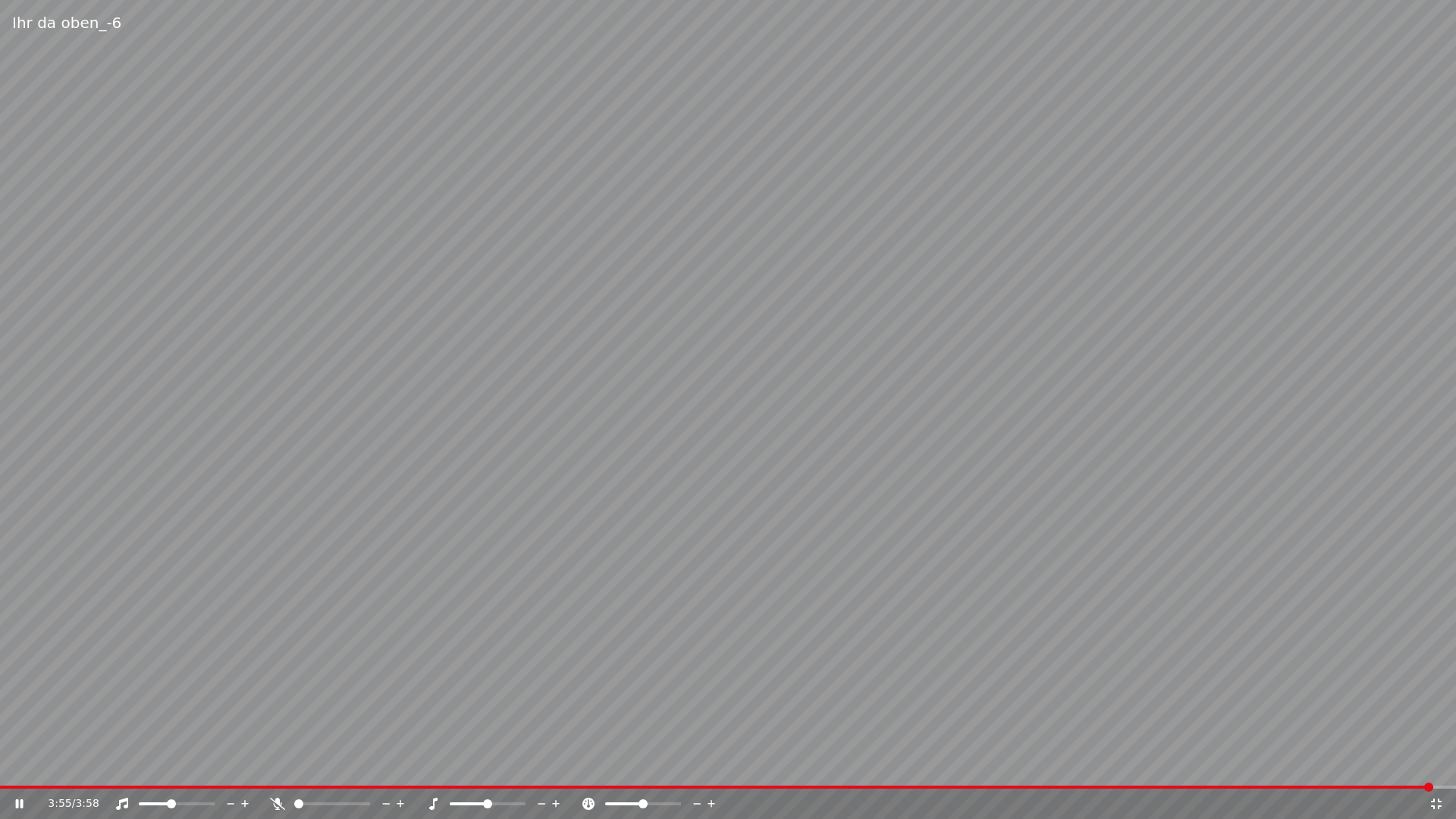
click at [686, 52] on video at bounding box center [728, 410] width 1456 height 819
click at [686, 52] on video at bounding box center [728, 410] width 1456 height 819
